Goal: Information Seeking & Learning: Learn about a topic

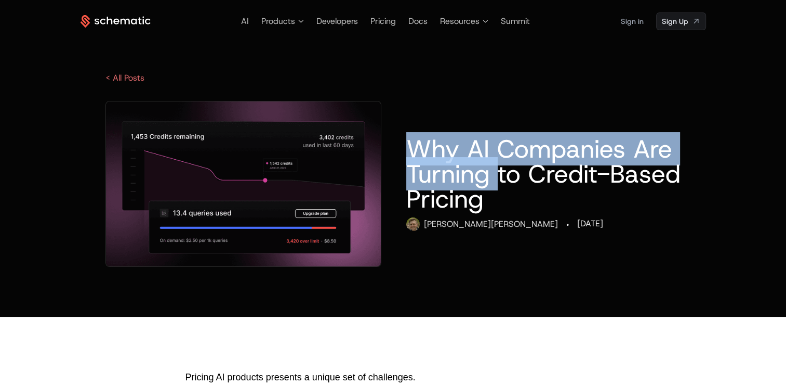
drag, startPoint x: 0, startPoint y: 0, endPoint x: 507, endPoint y: 187, distance: 540.7
click at [507, 187] on h1 "Why AI Companies Are Turning to Credit-Based Pricing" at bounding box center [543, 173] width 274 height 75
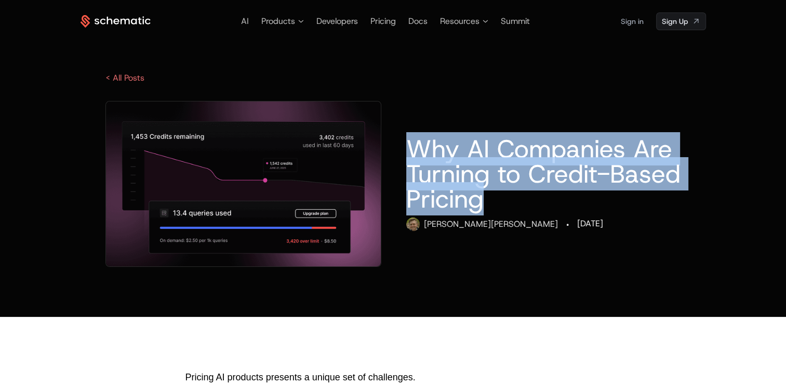
drag, startPoint x: 507, startPoint y: 187, endPoint x: 412, endPoint y: 139, distance: 107.2
click at [412, 139] on h1 "Why AI Companies Are Turning to Credit-Based Pricing" at bounding box center [543, 173] width 274 height 75
copy h1 "Why AI Companies Are Turning to Credit-Based Pricing"
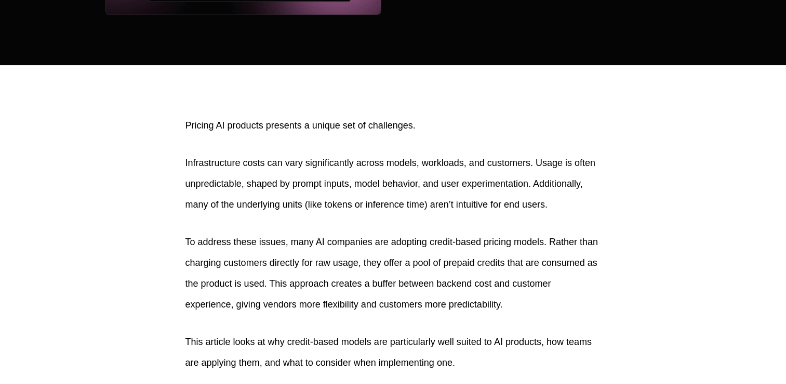
scroll to position [254, 0]
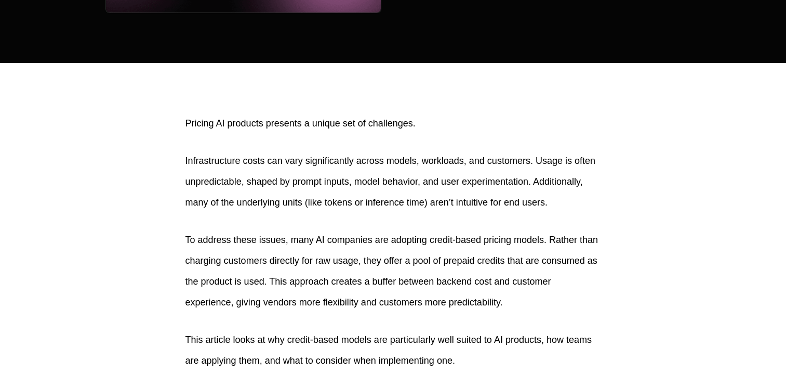
click at [376, 163] on p "Infrastructure costs can vary significantly across models, workloads, and custo…" at bounding box center [394, 181] width 416 height 62
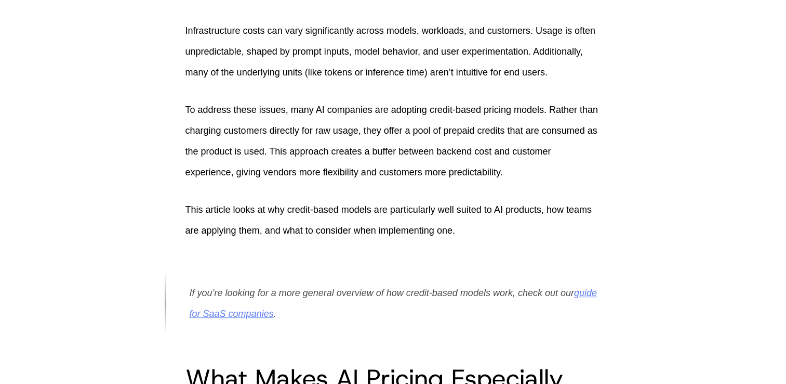
scroll to position [385, 0]
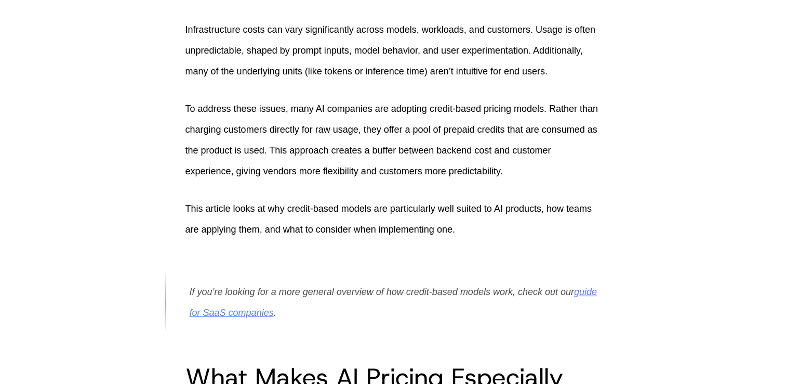
click at [391, 34] on p "Infrastructure costs can vary significantly across models, workloads, and custo…" at bounding box center [394, 50] width 416 height 62
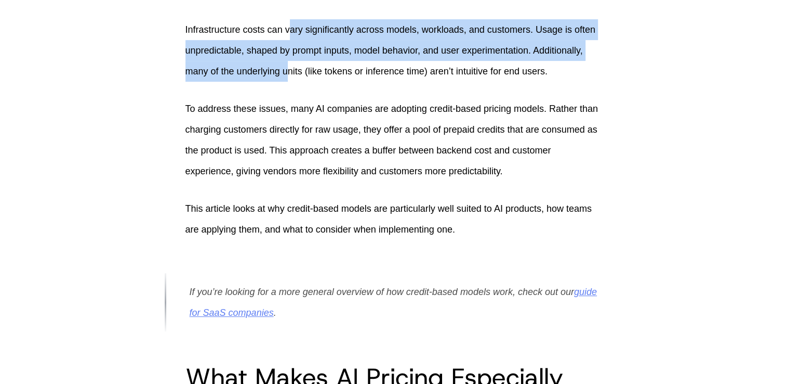
drag, startPoint x: 286, startPoint y: 63, endPoint x: 287, endPoint y: 29, distance: 34.3
click at [287, 29] on p "Infrastructure costs can vary significantly across models, workloads, and custo…" at bounding box center [394, 50] width 416 height 62
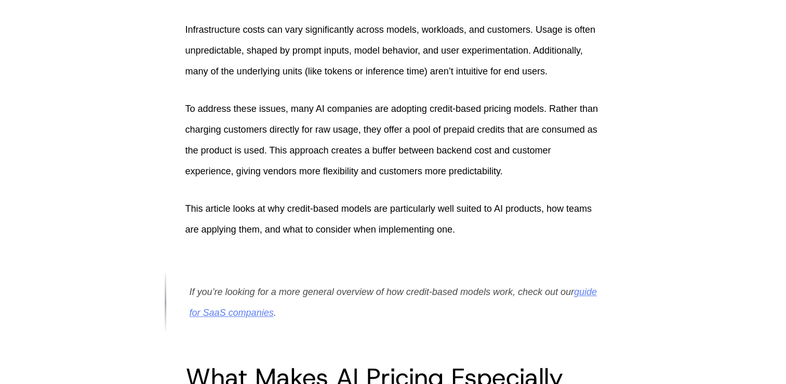
drag, startPoint x: 287, startPoint y: 29, endPoint x: 412, endPoint y: 102, distance: 144.0
click at [412, 102] on p "To address these issues, many AI companies are adopting credit-based pricing mo…" at bounding box center [394, 139] width 416 height 83
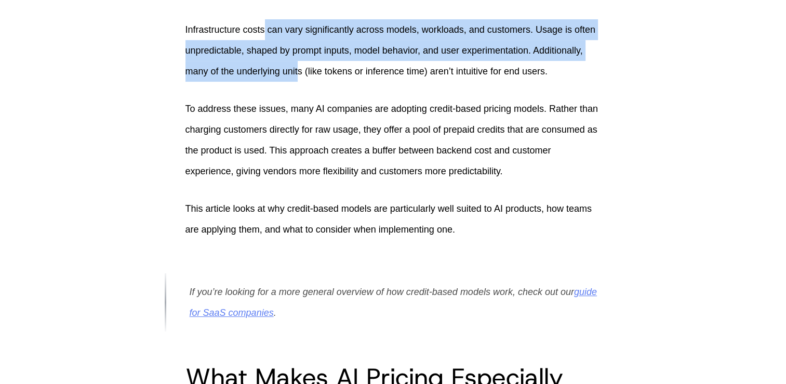
drag, startPoint x: 296, startPoint y: 64, endPoint x: 265, endPoint y: 26, distance: 49.5
click at [265, 26] on p "Infrastructure costs can vary significantly across models, workloads, and custo…" at bounding box center [394, 50] width 416 height 62
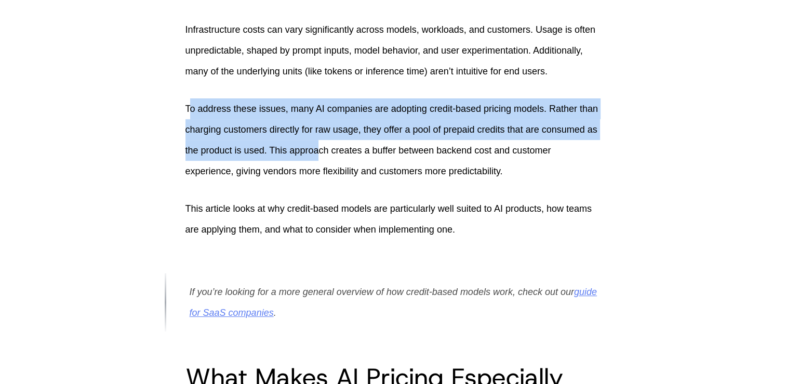
drag, startPoint x: 265, startPoint y: 26, endPoint x: 183, endPoint y: 105, distance: 113.9
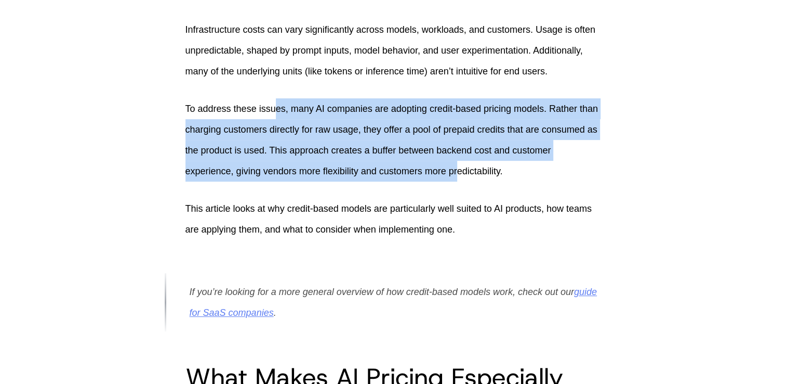
drag, startPoint x: 459, startPoint y: 171, endPoint x: 273, endPoint y: 116, distance: 194.0
click at [273, 116] on p "To address these issues, many AI companies are adopting credit-based pricing mo…" at bounding box center [394, 139] width 416 height 83
drag, startPoint x: 273, startPoint y: 116, endPoint x: 521, endPoint y: 170, distance: 253.2
click at [521, 170] on p "To address these issues, many AI companies are adopting credit-based pricing mo…" at bounding box center [394, 139] width 416 height 83
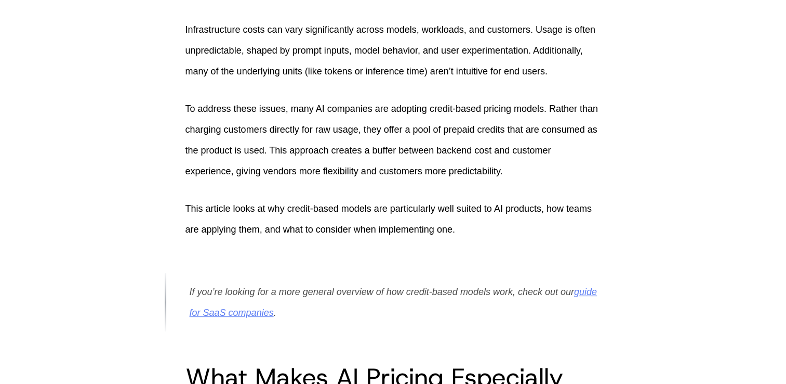
drag, startPoint x: 521, startPoint y: 170, endPoint x: 486, endPoint y: 199, distance: 45.1
click at [486, 199] on p "This article looks at why credit-based models are particularly well suited to A…" at bounding box center [394, 219] width 416 height 42
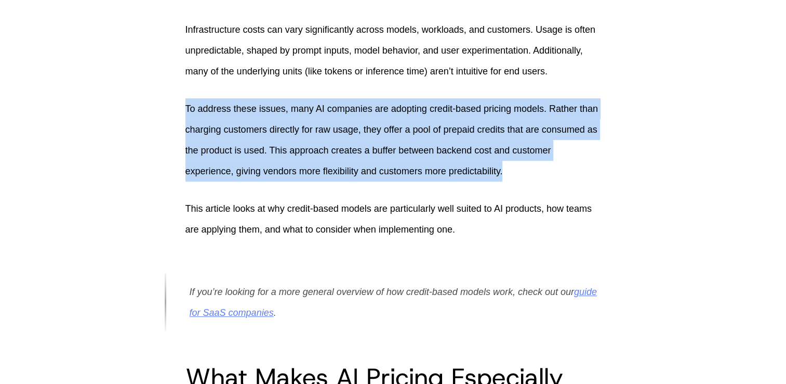
drag, startPoint x: 541, startPoint y: 169, endPoint x: 164, endPoint y: 115, distance: 380.1
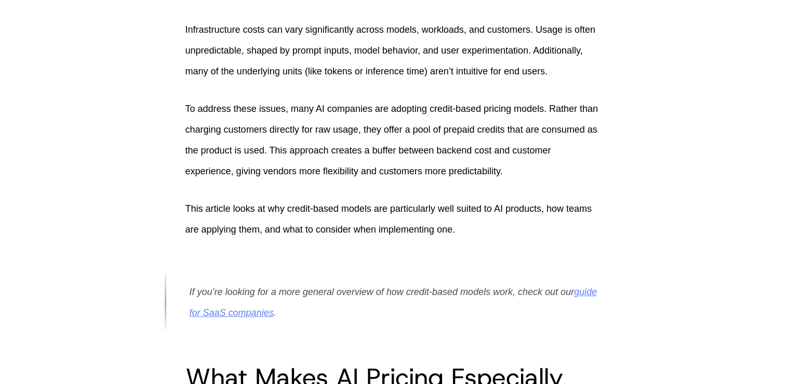
click at [319, 207] on p "This article looks at why credit-based models are particularly well suited to A…" at bounding box center [394, 219] width 416 height 42
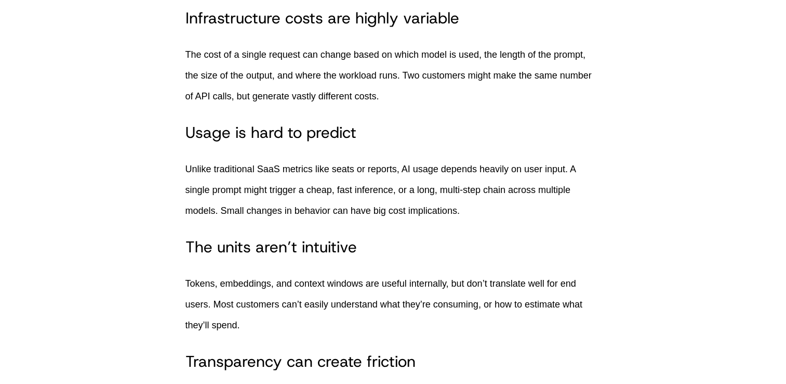
scroll to position [968, 0]
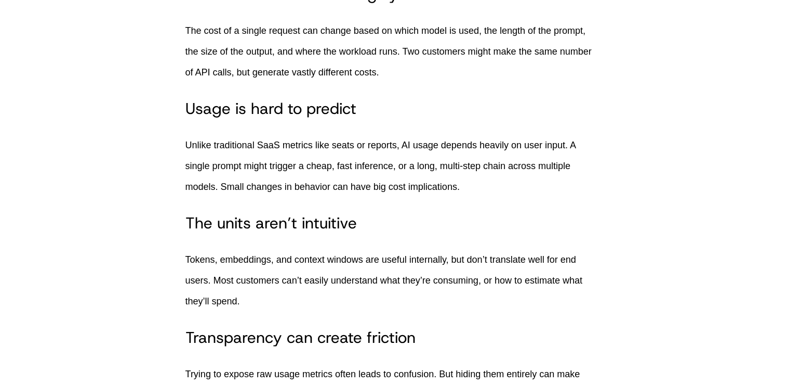
click at [377, 182] on p "Unlike traditional SaaS metrics like seats or reports, AI usage depends heavily…" at bounding box center [394, 166] width 416 height 62
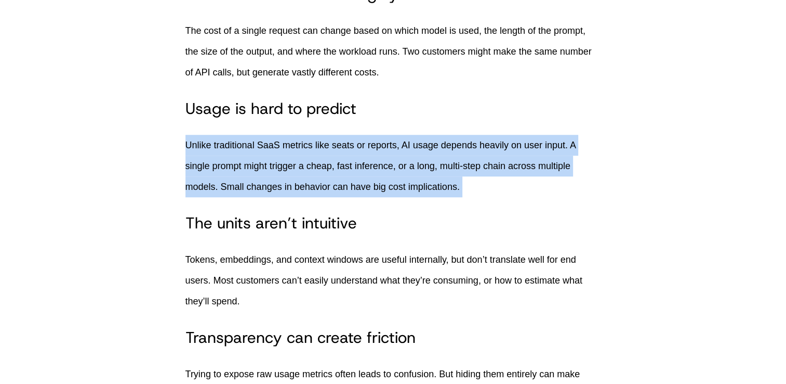
click at [377, 182] on p "Unlike traditional SaaS metrics like seats or reports, AI usage depends heavily…" at bounding box center [394, 166] width 416 height 62
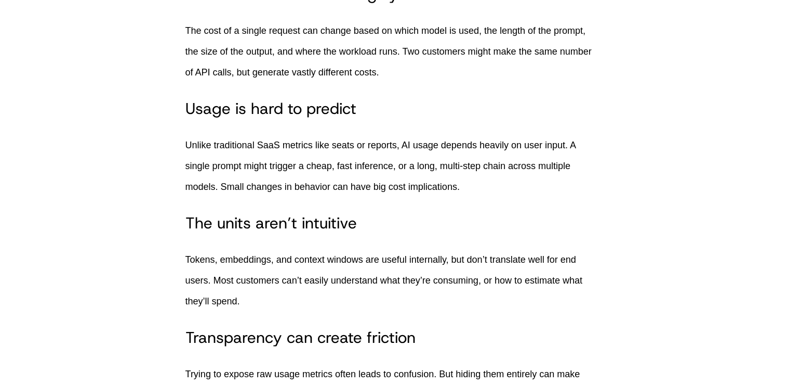
drag, startPoint x: 377, startPoint y: 182, endPoint x: 402, endPoint y: 246, distance: 68.1
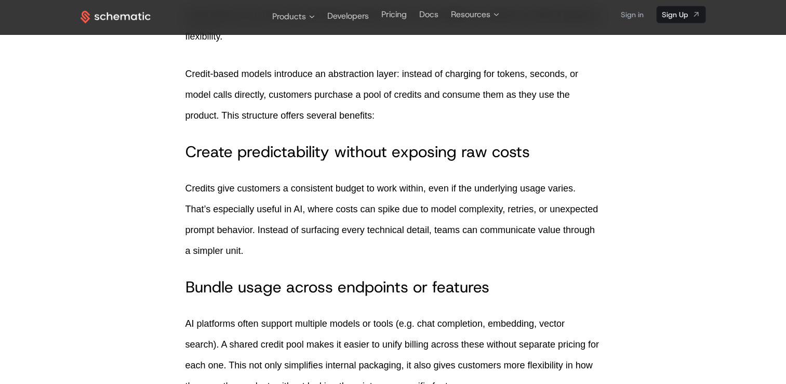
scroll to position [1550, 0]
click at [424, 161] on h3 "Create predictability without exposing raw costs" at bounding box center [394, 152] width 416 height 19
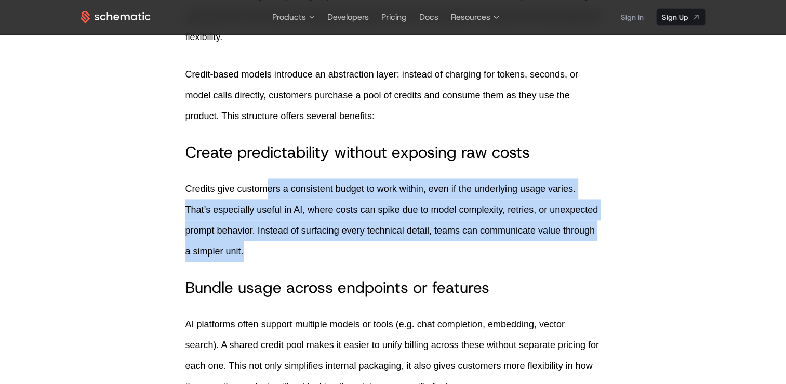
drag, startPoint x: 372, startPoint y: 244, endPoint x: 268, endPoint y: 170, distance: 127.8
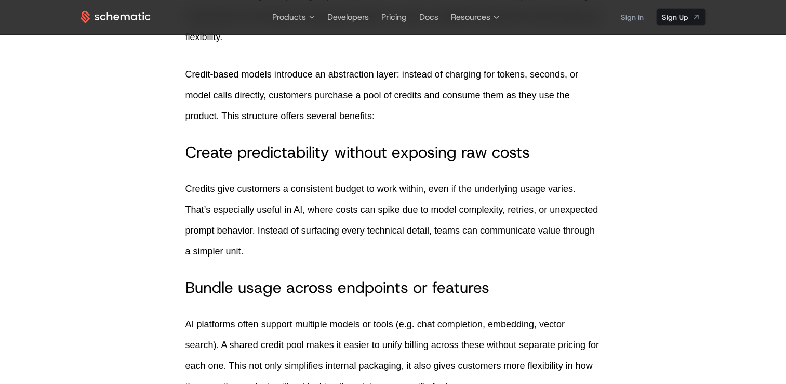
drag, startPoint x: 268, startPoint y: 170, endPoint x: 203, endPoint y: 154, distance: 66.9
click at [203, 154] on h3 "Create predictability without exposing raw costs" at bounding box center [394, 152] width 416 height 19
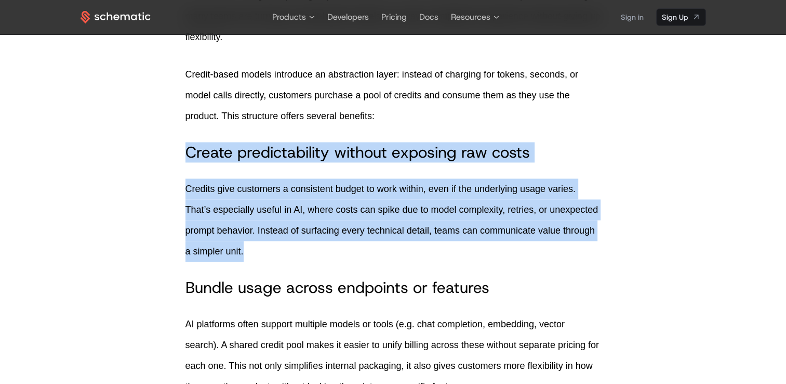
drag, startPoint x: 187, startPoint y: 146, endPoint x: 285, endPoint y: 241, distance: 137.1
drag, startPoint x: 285, startPoint y: 241, endPoint x: 315, endPoint y: 259, distance: 34.5
click at [315, 259] on p "Credits give customers a consistent budget to work within, even if the underlyi…" at bounding box center [394, 219] width 416 height 83
click at [401, 241] on p "Credits give customers a consistent budget to work within, even if the underlyi…" at bounding box center [394, 219] width 416 height 83
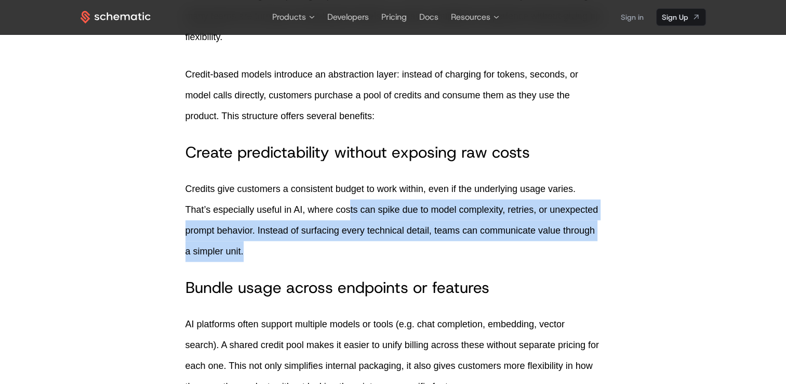
drag, startPoint x: 348, startPoint y: 208, endPoint x: 350, endPoint y: 244, distance: 36.4
click at [350, 244] on p "Credits give customers a consistent budget to work within, even if the underlyi…" at bounding box center [394, 219] width 416 height 83
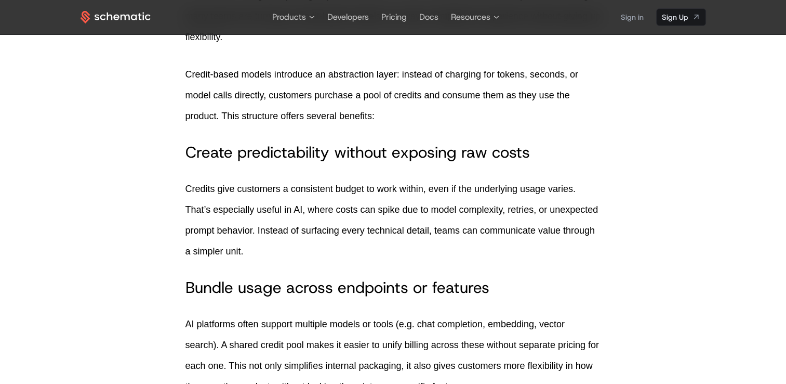
drag, startPoint x: 350, startPoint y: 244, endPoint x: 361, endPoint y: 269, distance: 27.0
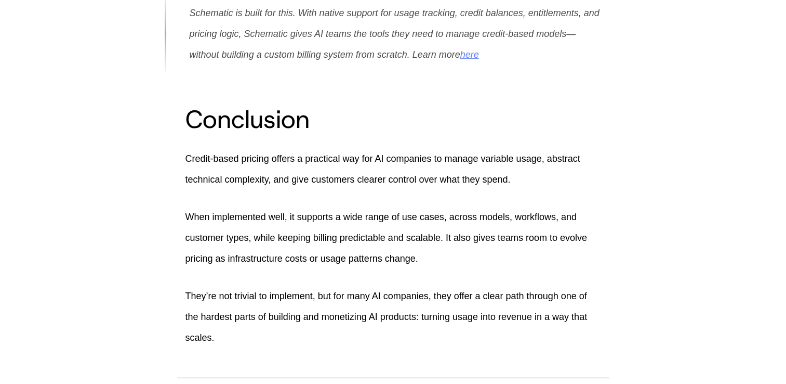
scroll to position [4313, 0]
